Goal: Information Seeking & Learning: Learn about a topic

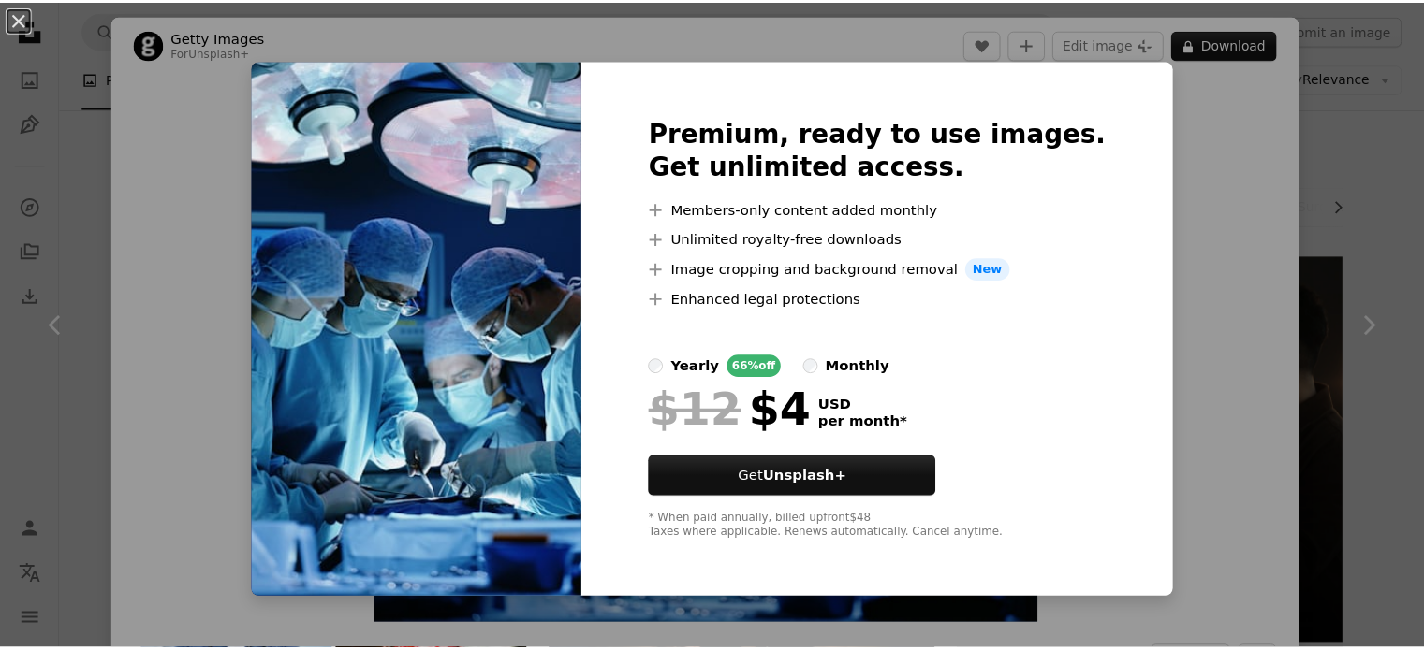
scroll to position [1417, 0]
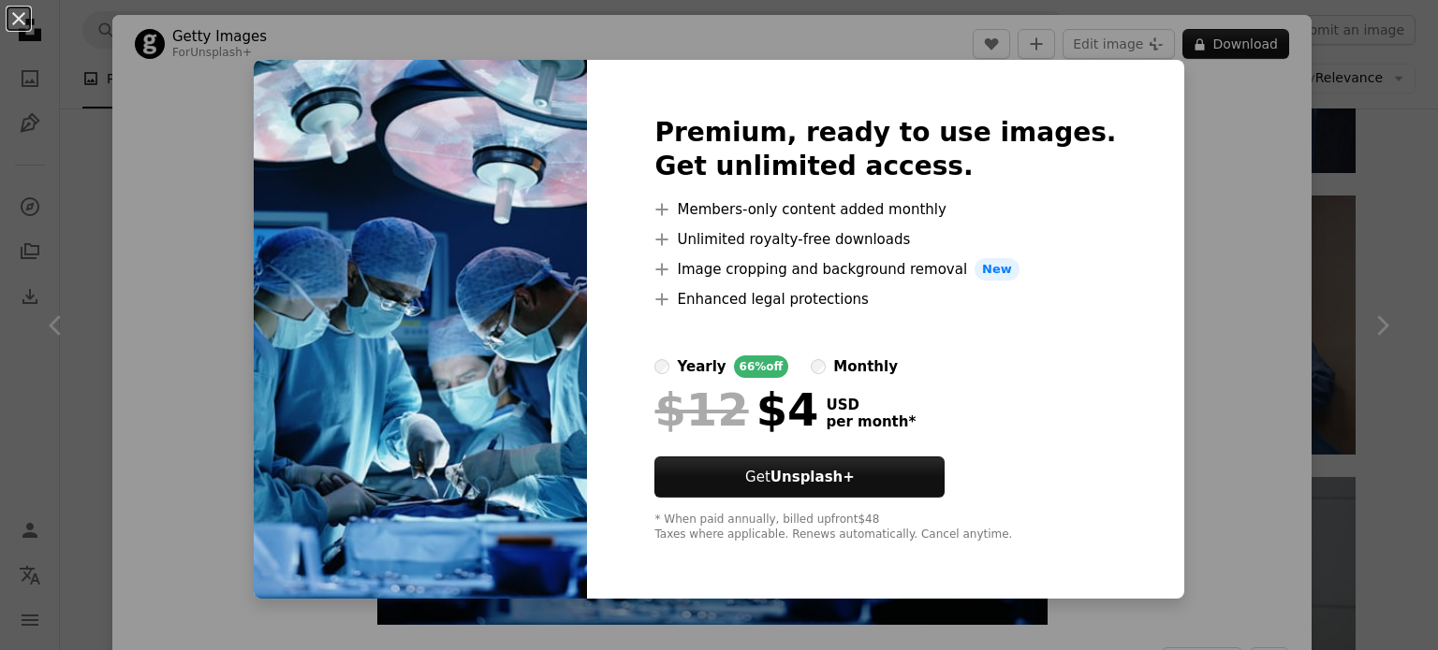
click at [1168, 128] on div "An X shape Premium, ready to use images. Get unlimited access. A plus sign Memb…" at bounding box center [719, 325] width 1438 height 650
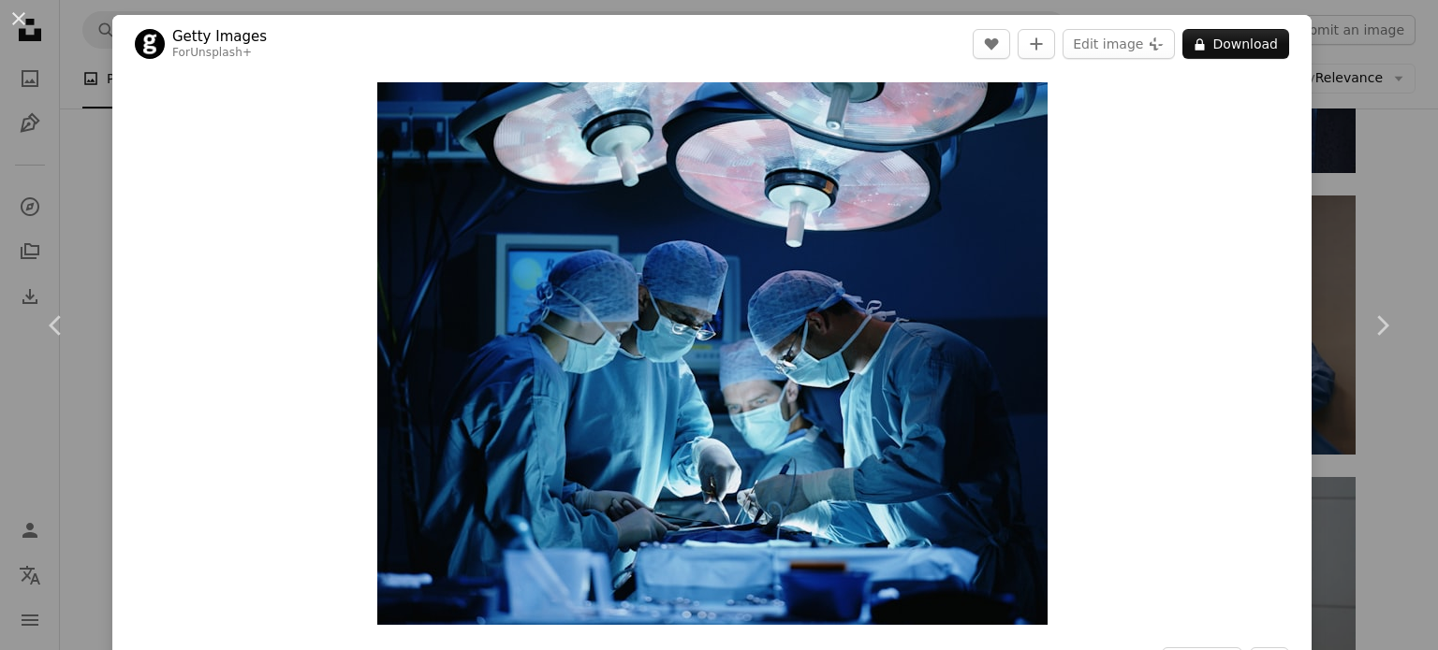
click at [1322, 180] on div "An X shape Chevron left Chevron right Getty Images For Unsplash+ A heart A plus…" at bounding box center [719, 325] width 1438 height 650
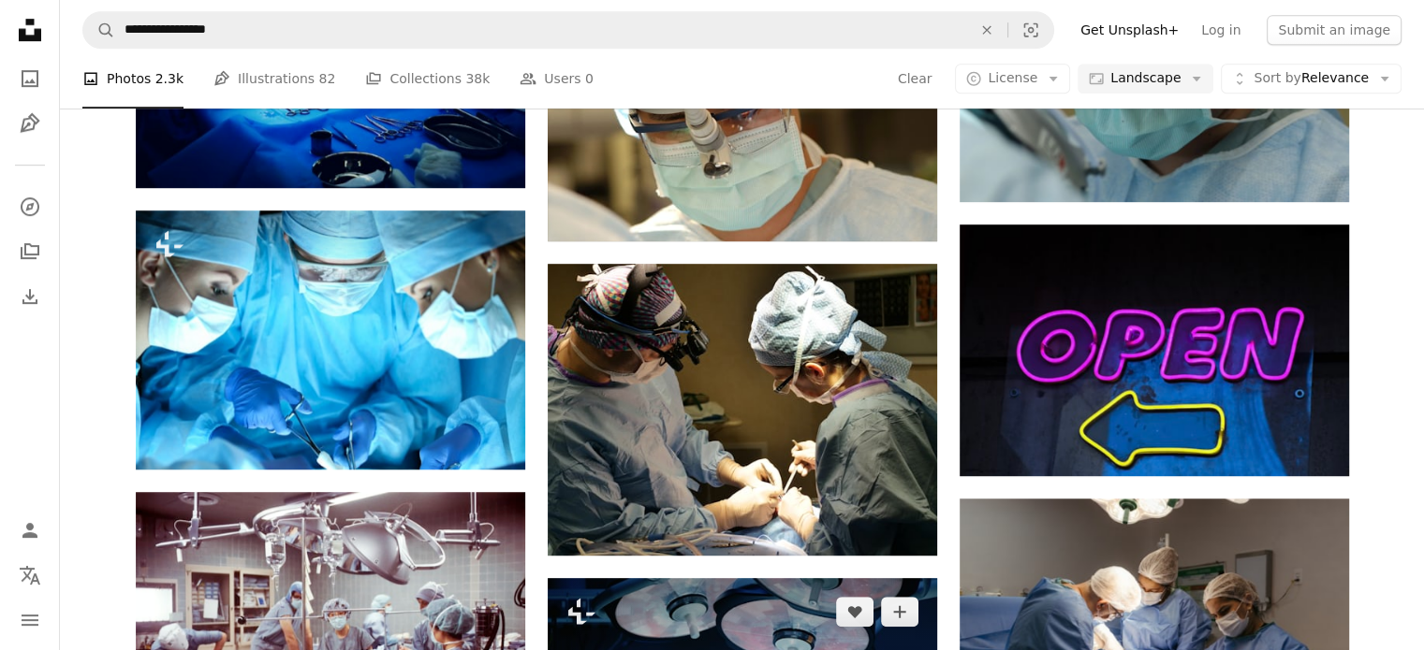
scroll to position [1112, 0]
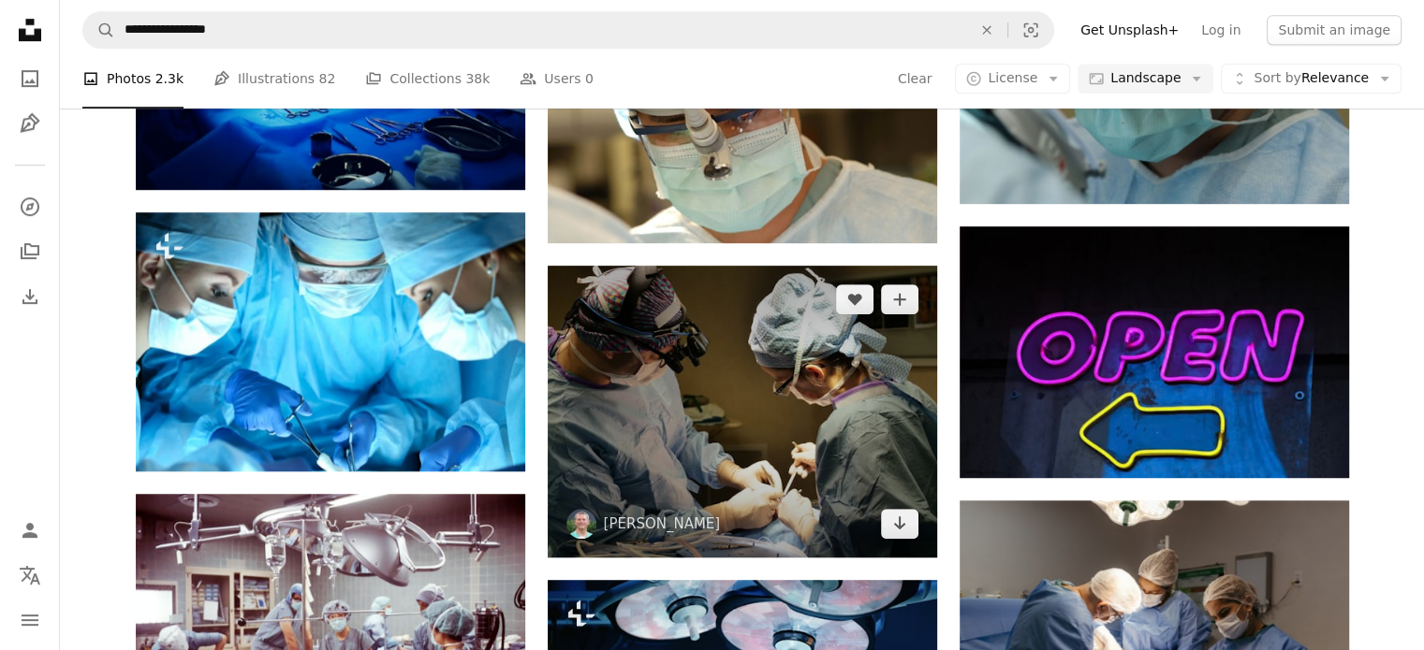
click at [809, 385] on img at bounding box center [742, 412] width 389 height 292
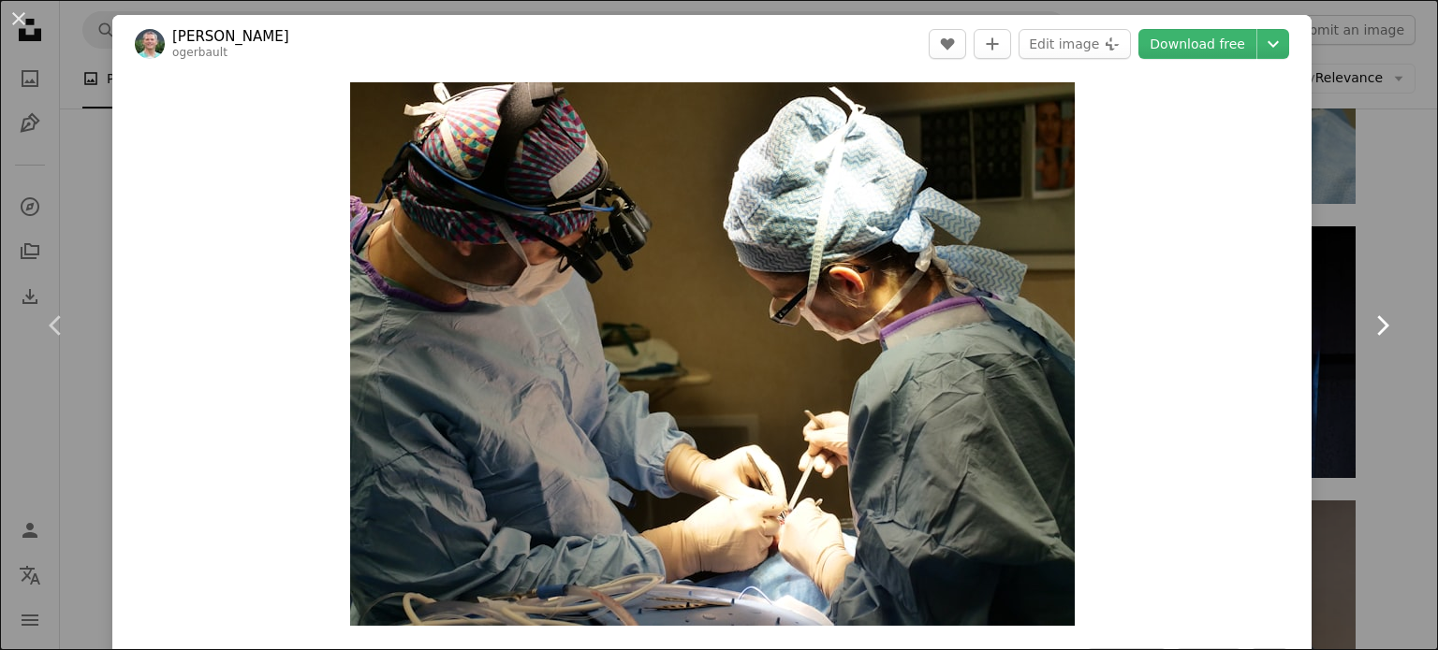
click at [1348, 311] on link "Chevron right" at bounding box center [1381, 326] width 112 height 180
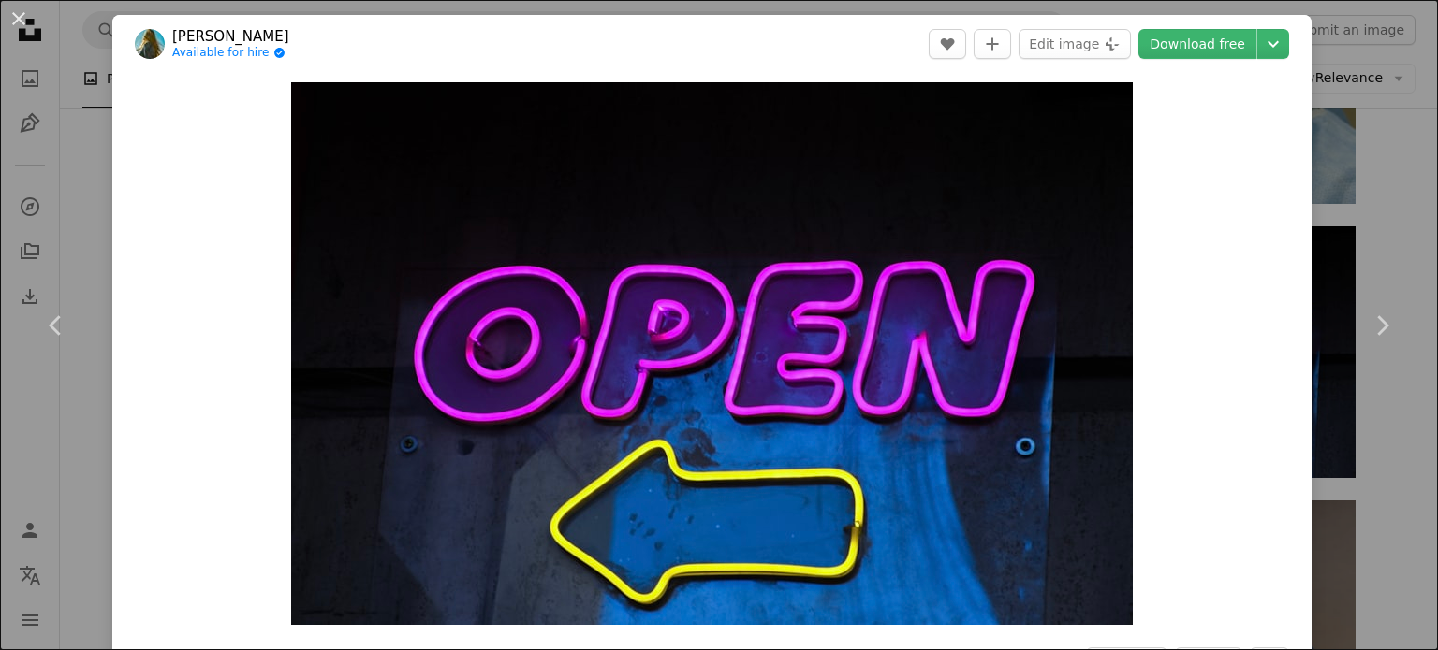
click at [1348, 119] on div "An X shape Chevron left Chevron right [PERSON_NAME] Available for hire A checkm…" at bounding box center [719, 325] width 1438 height 650
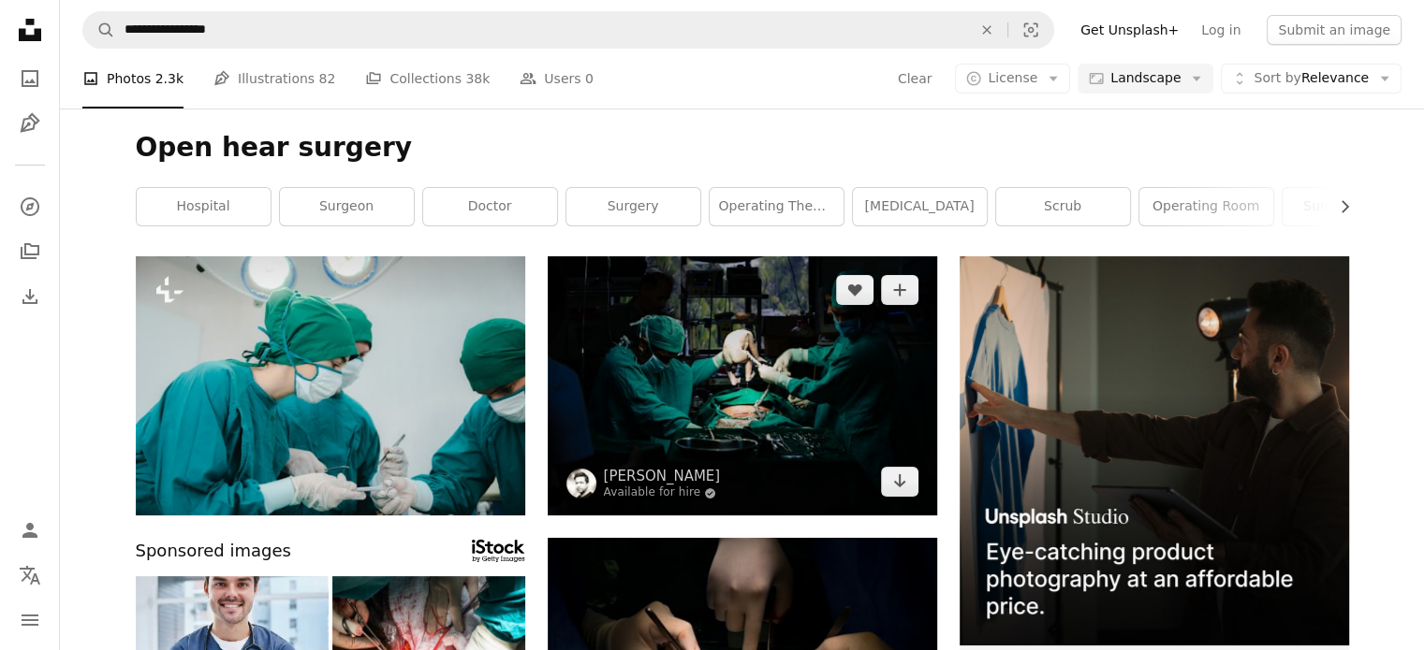
click at [768, 374] on img at bounding box center [742, 385] width 389 height 259
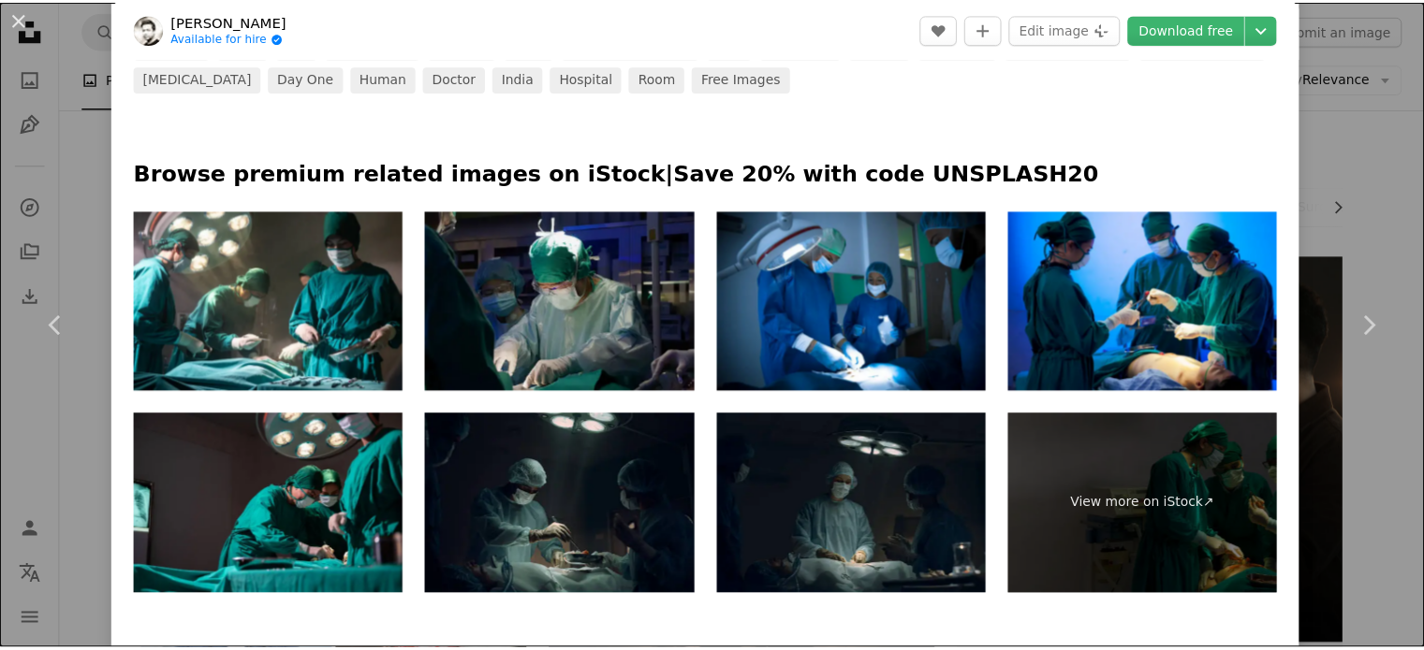
scroll to position [807, 0]
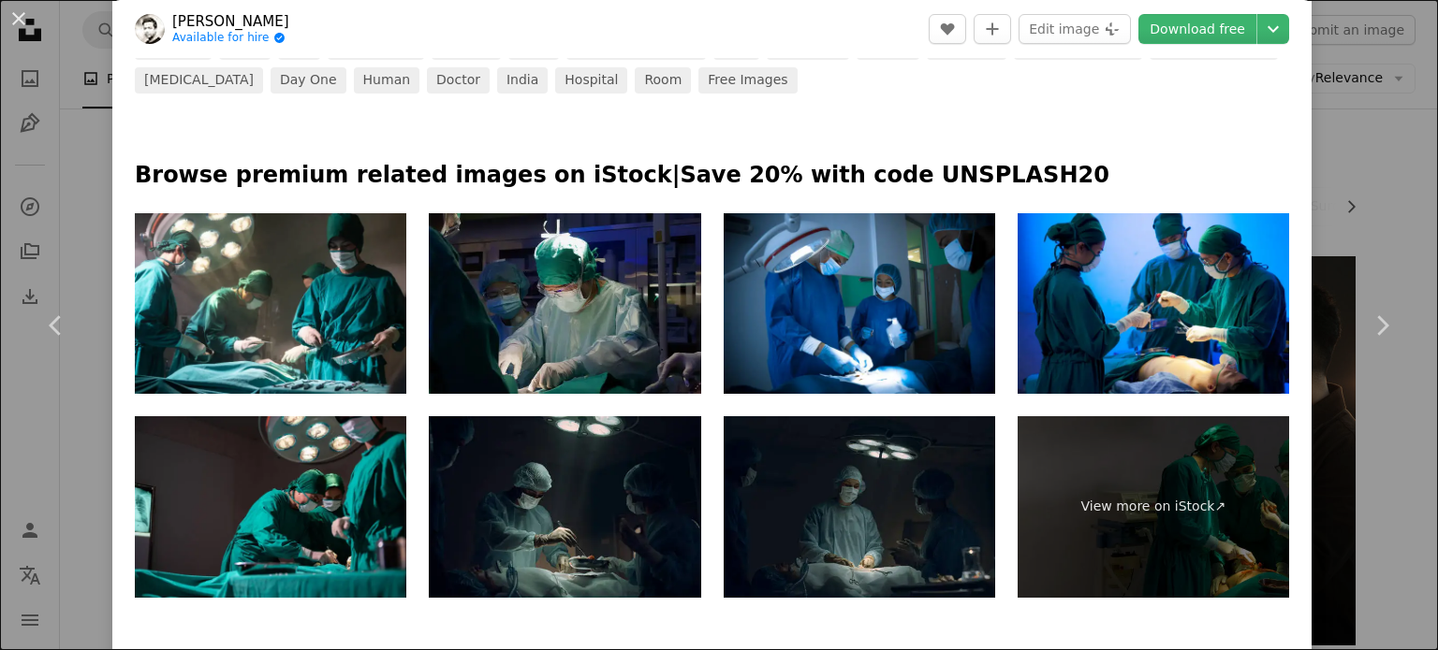
click at [1325, 512] on div "An X shape Chevron left Chevron right [PERSON_NAME] Available for hire A checkm…" at bounding box center [719, 325] width 1438 height 650
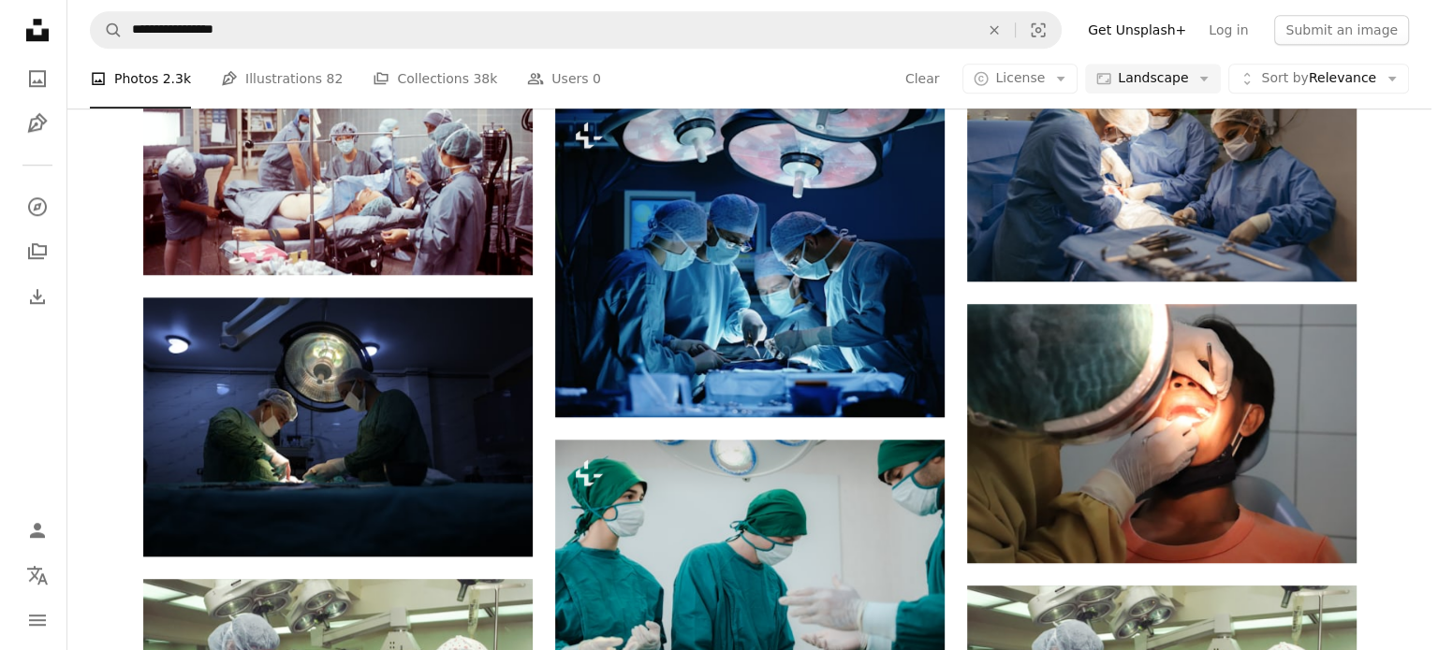
scroll to position [1591, 0]
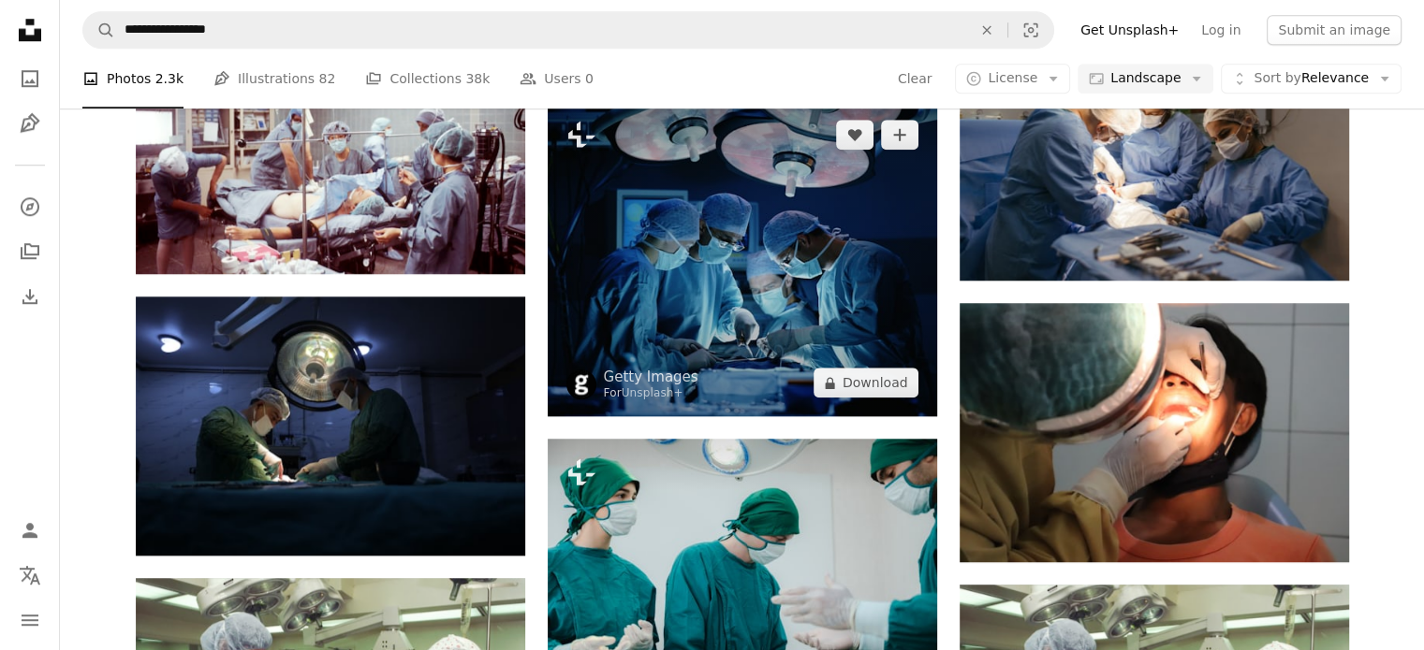
click at [733, 275] on img at bounding box center [742, 258] width 389 height 315
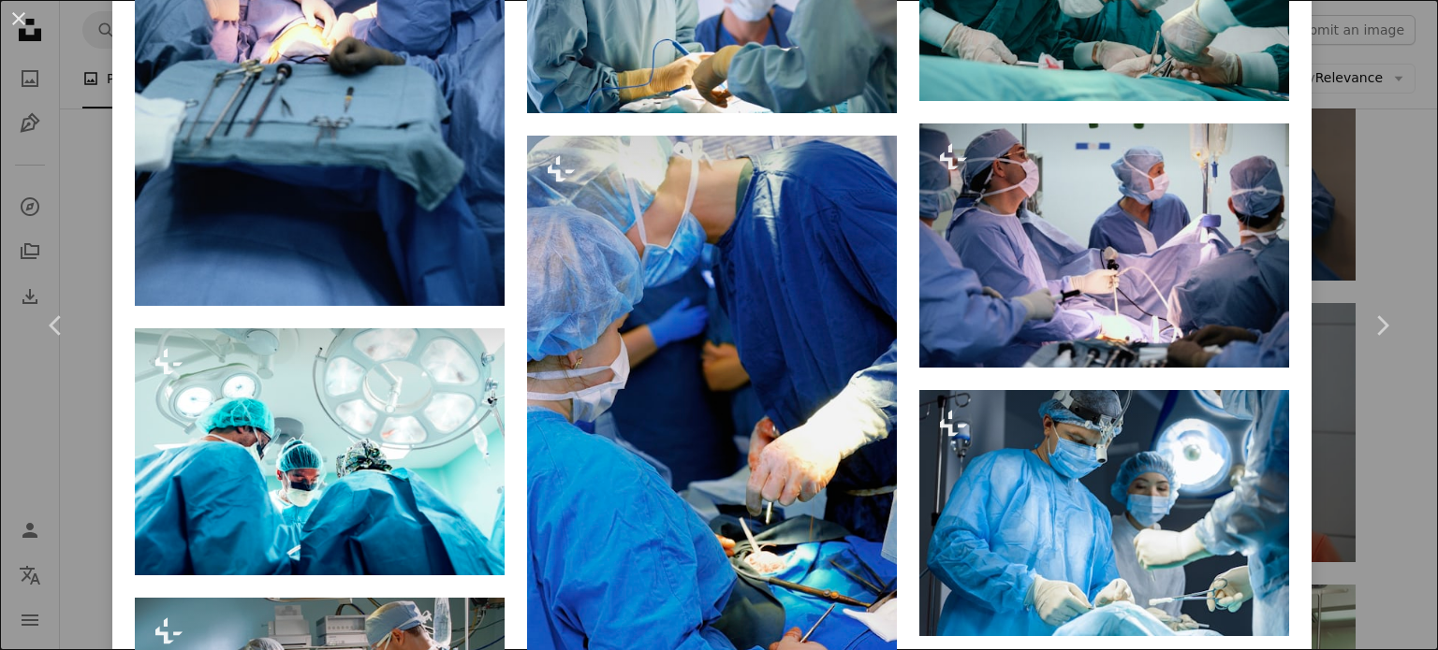
scroll to position [1706, 0]
